Goal: Check status: Check status

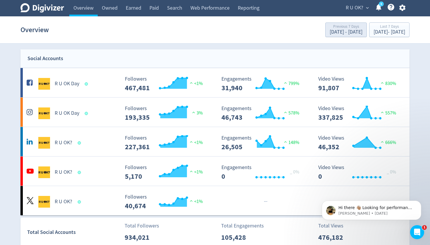
click at [334, 32] on div "Sep 1, 2025 - Sep 7, 2025" at bounding box center [346, 32] width 33 height 5
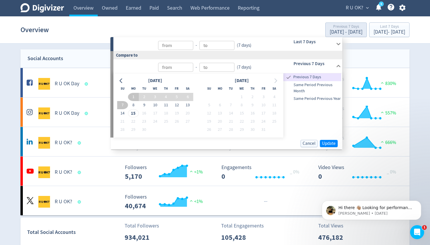
type input "Sep 15, 2025"
type input "Sep 08, 2025"
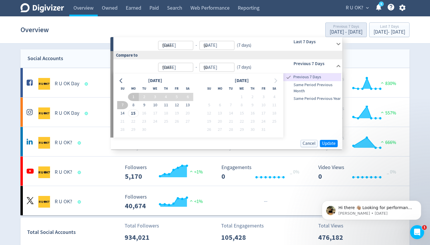
type input "Sep 14, 2025"
type input "Sep 01, 2025"
type input "Sep 07, 2025"
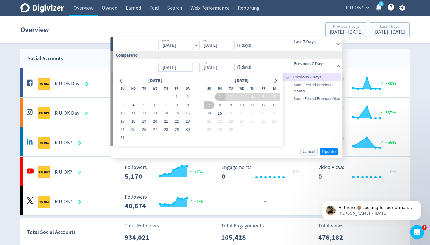
click at [176, 68] on input "01/09/2025" at bounding box center [175, 67] width 35 height 9
click at [168, 68] on input "01/09/2025" at bounding box center [175, 67] width 35 height 9
type input "Sep 01, 2025"
click at [216, 69] on input "07/09/2025" at bounding box center [216, 67] width 35 height 9
type input "Sep 07, 2025"
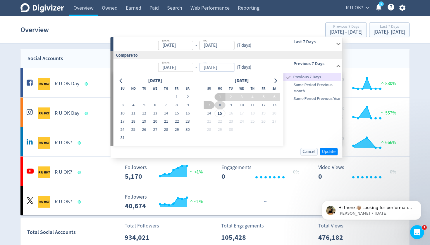
click at [223, 106] on button "8" at bounding box center [219, 105] width 11 height 8
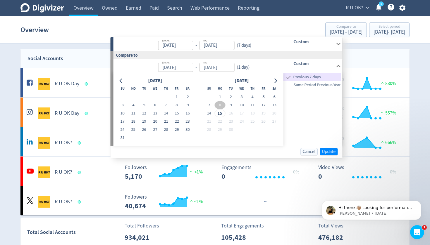
type input "Sep 08, 2025"
click at [215, 66] on input "08/09/2025" at bounding box center [216, 67] width 35 height 9
click at [211, 112] on button "14" at bounding box center [209, 113] width 11 height 8
type input "Sep 14, 2025"
click at [187, 66] on input "08/09/2025" at bounding box center [175, 67] width 35 height 9
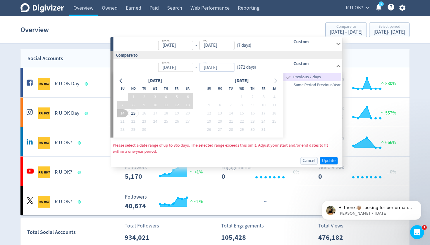
type input "Sep 08, 2024"
click at [228, 67] on input "14/09/2025" at bounding box center [216, 67] width 35 height 9
type input "Sep 14, 2024"
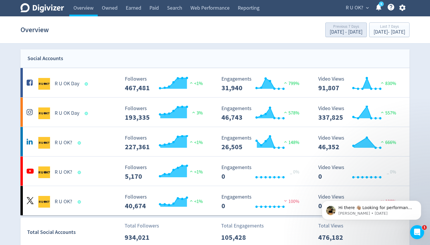
click at [330, 25] on div "Previous 7 Days" at bounding box center [346, 27] width 33 height 5
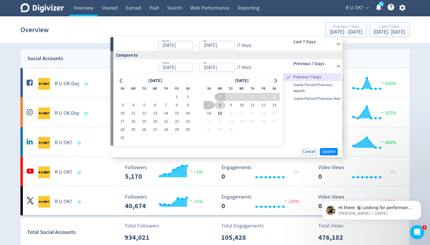
click at [223, 105] on button "8" at bounding box center [219, 105] width 11 height 8
type input "Sep 08, 2025"
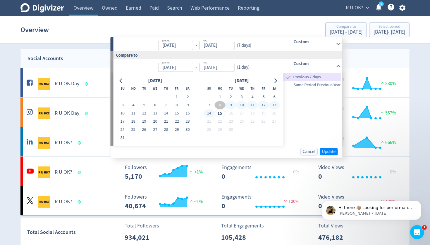
click at [213, 113] on button "14" at bounding box center [209, 113] width 11 height 8
type input "Sep 14, 2025"
click at [187, 66] on input "08/09/2025" at bounding box center [175, 67] width 35 height 9
click at [121, 79] on icon "Go to previous month" at bounding box center [121, 80] width 3 height 5
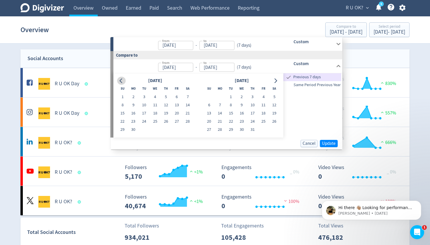
click at [121, 79] on icon "Go to previous month" at bounding box center [121, 80] width 3 height 5
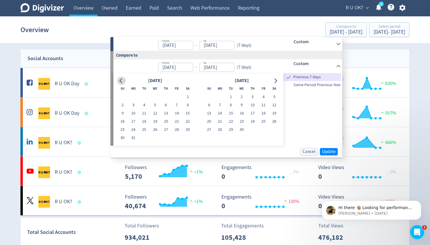
click at [121, 79] on icon "Go to previous month" at bounding box center [121, 80] width 3 height 5
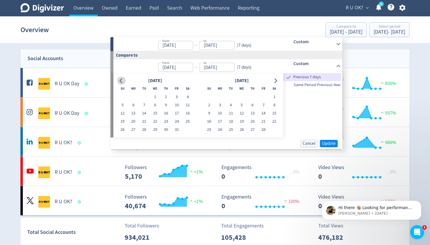
click at [121, 79] on icon "Go to previous month" at bounding box center [121, 80] width 3 height 5
click at [122, 77] on button "Go to previous month" at bounding box center [121, 81] width 8 height 8
click at [124, 105] on button "8" at bounding box center [122, 105] width 11 height 8
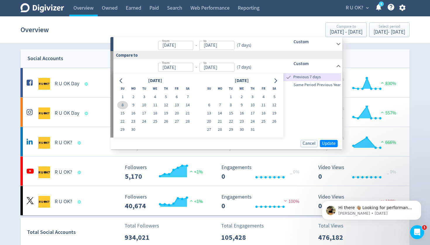
type input "Sep 08, 2024"
click at [189, 104] on button "14" at bounding box center [187, 105] width 11 height 8
type input "Sep 14, 2024"
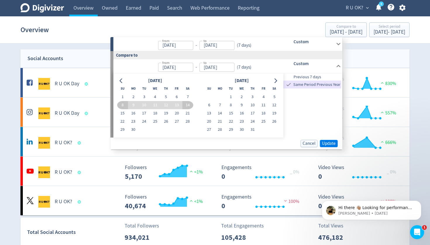
click at [332, 146] on span "Update" at bounding box center [329, 144] width 14 height 4
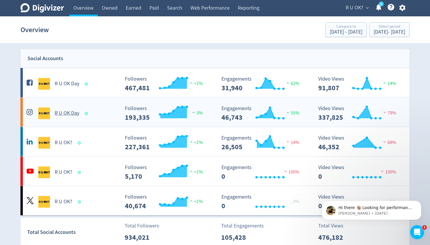
click at [391, 114] on span "79%" at bounding box center [389, 113] width 14 height 6
